Goal: Navigation & Orientation: Find specific page/section

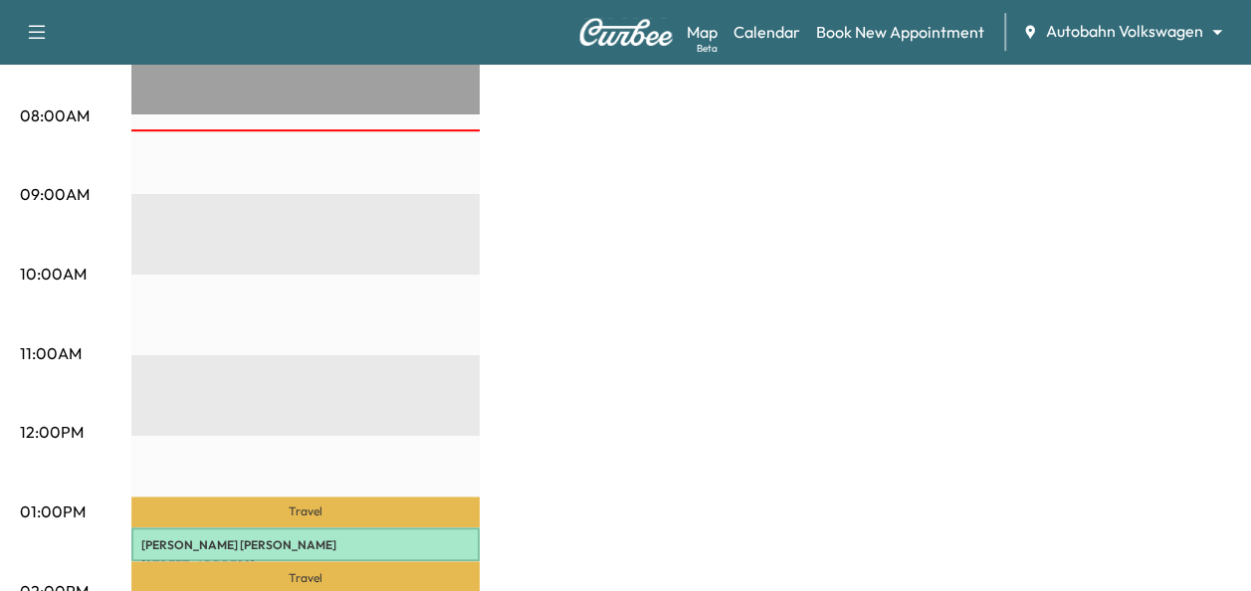
scroll to position [299, 0]
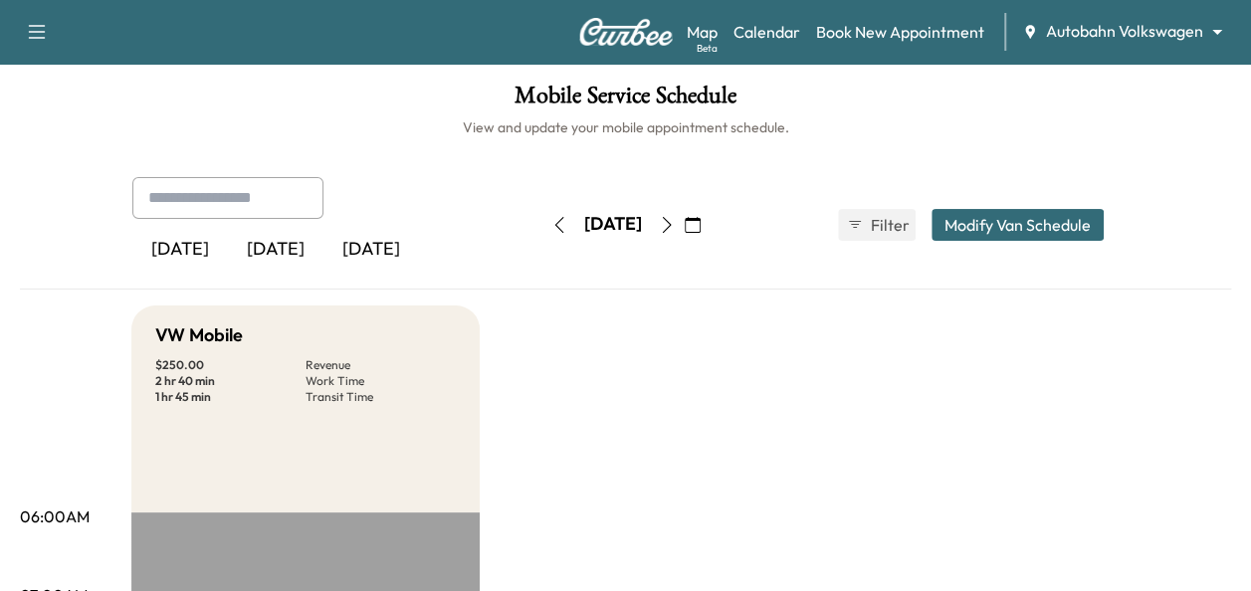
click at [675, 228] on icon "button" at bounding box center [667, 225] width 16 height 16
click at [675, 222] on icon "button" at bounding box center [667, 225] width 16 height 16
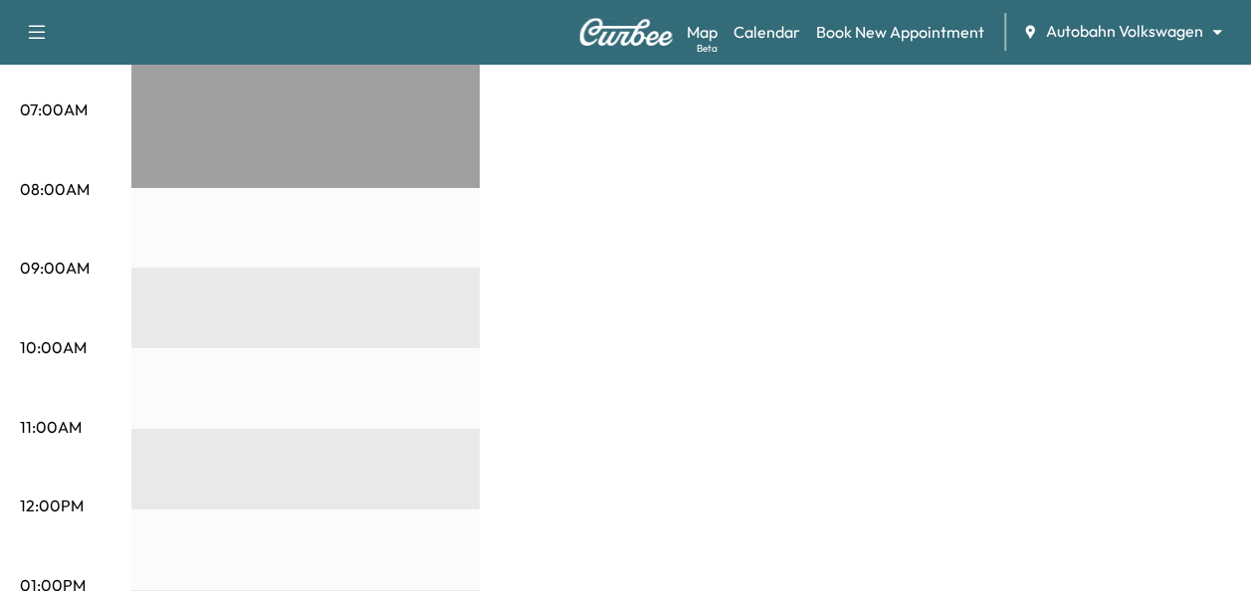
scroll to position [100, 0]
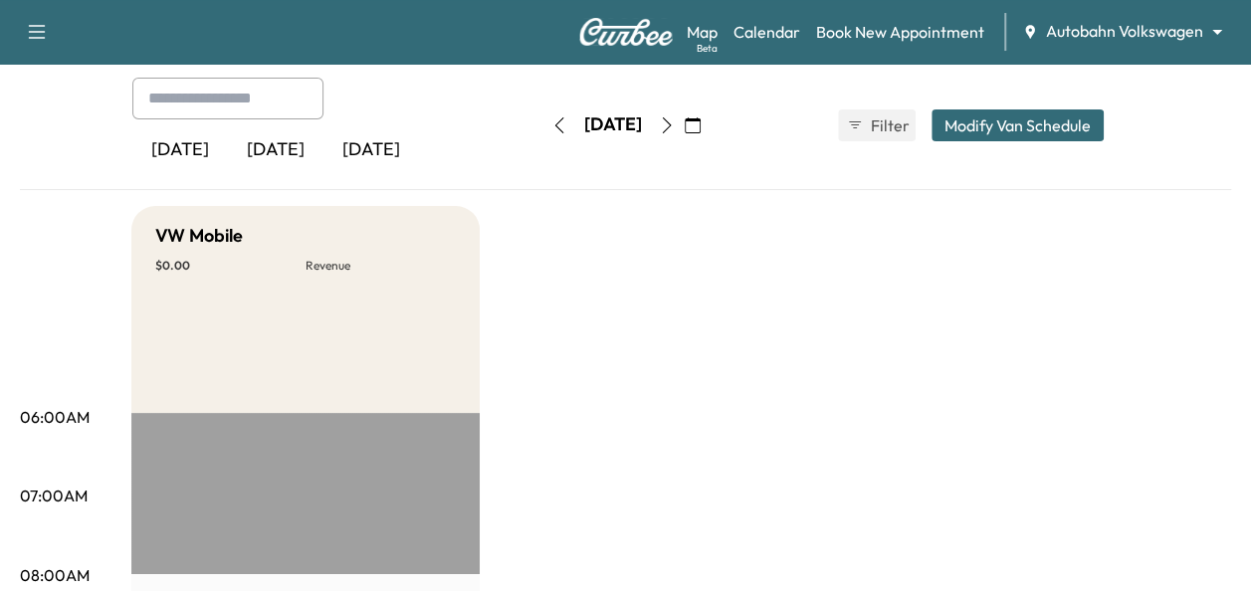
click at [551, 126] on icon "button" at bounding box center [559, 125] width 16 height 16
click at [542, 127] on button "button" at bounding box center [559, 125] width 34 height 32
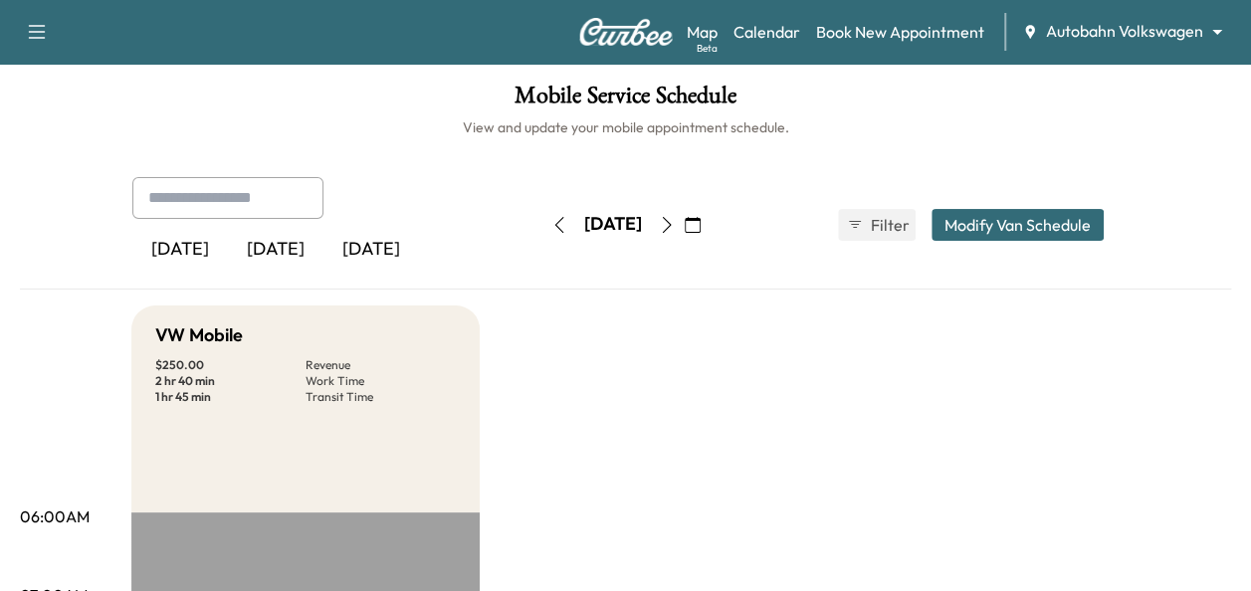
click at [92, 134] on h6 "View and update your mobile appointment schedule." at bounding box center [625, 127] width 1211 height 20
